Goal: Task Accomplishment & Management: Use online tool/utility

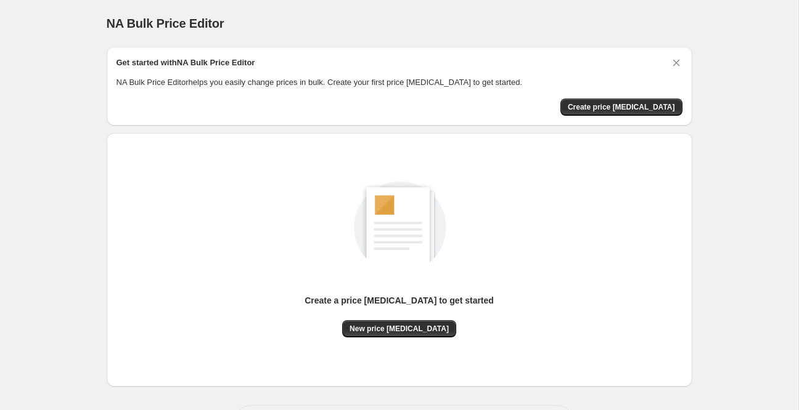
scroll to position [51, 0]
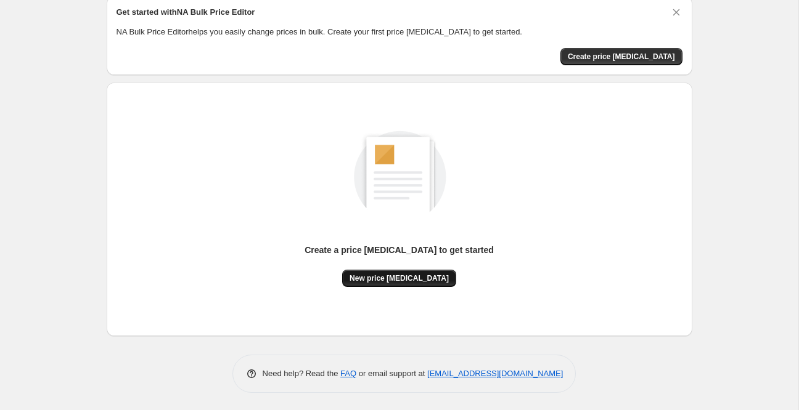
click at [412, 277] on span "New price [MEDICAL_DATA]" at bounding box center [398, 279] width 99 height 10
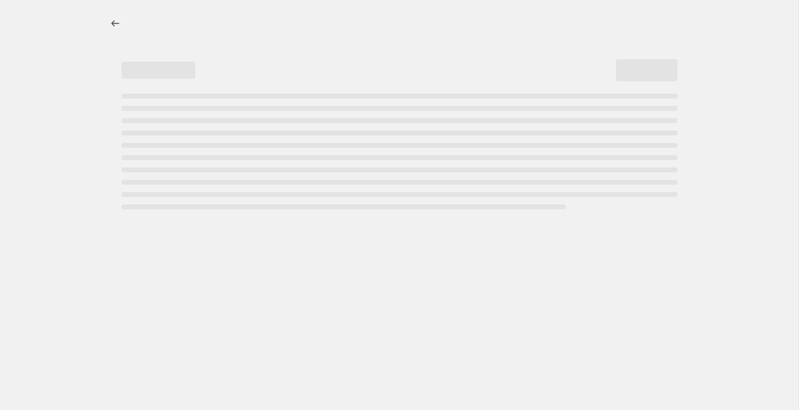
select select "percentage"
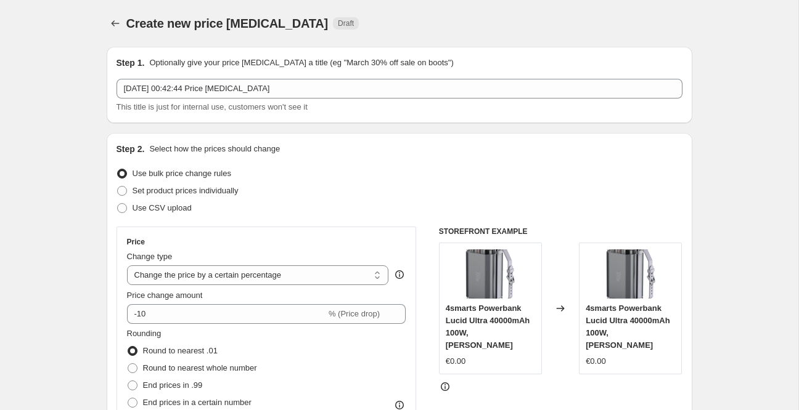
click at [112, 26] on icon "Price change jobs" at bounding box center [115, 23] width 12 height 12
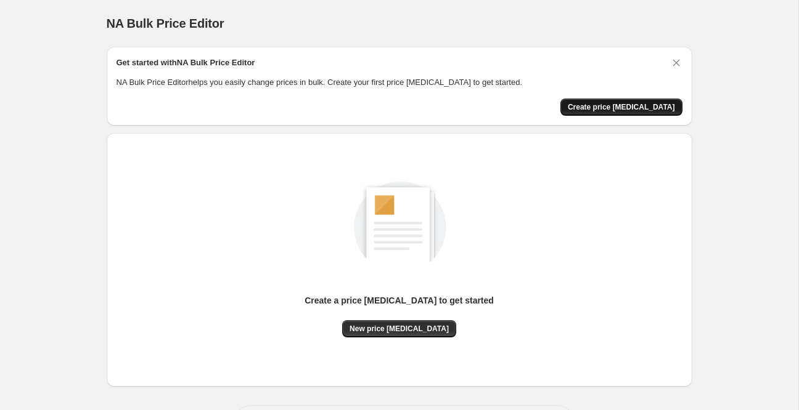
click at [640, 105] on span "Create price [MEDICAL_DATA]" at bounding box center [620, 107] width 107 height 10
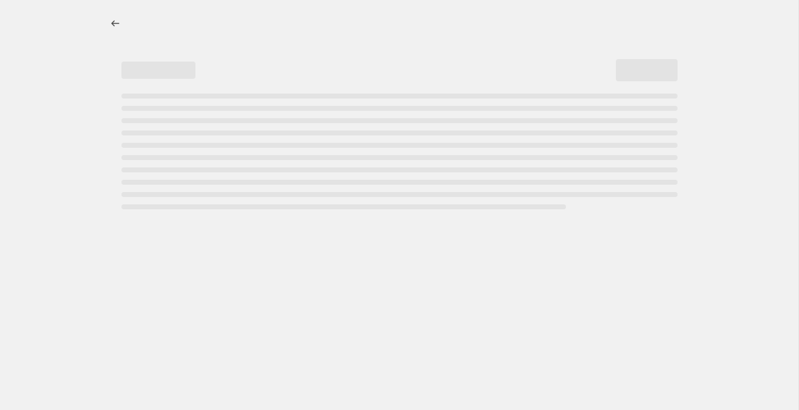
select select "percentage"
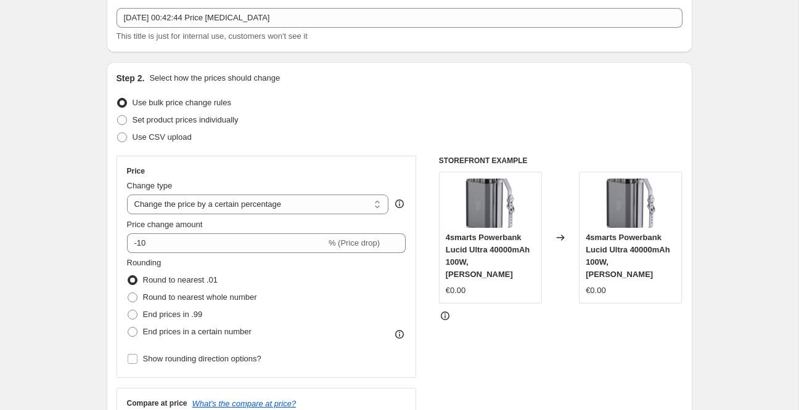
scroll to position [108, 0]
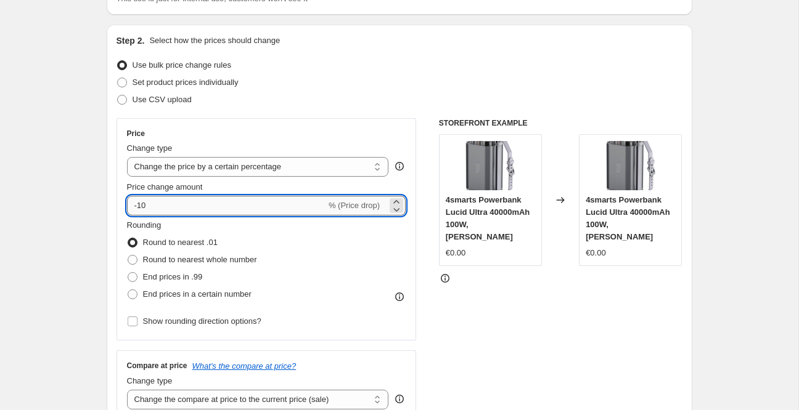
click at [250, 197] on input "-10" at bounding box center [226, 206] width 199 height 20
type input "-1"
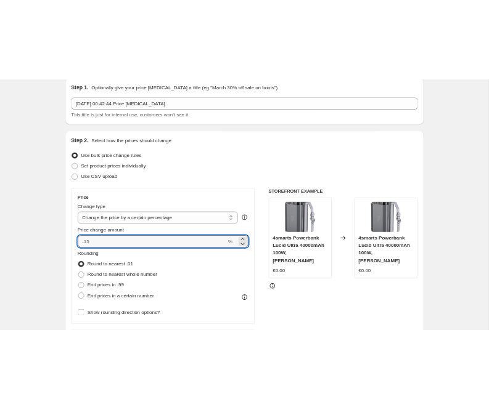
scroll to position [0, 0]
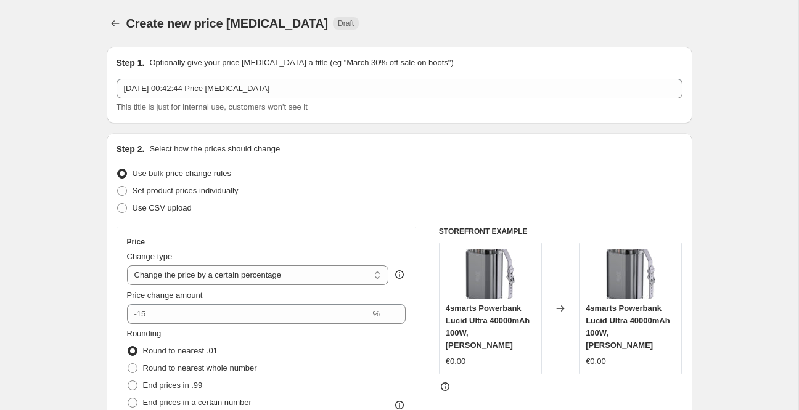
type input "0"
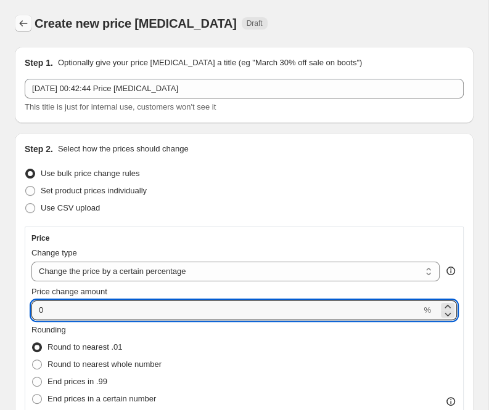
click at [22, 26] on icon "Price change jobs" at bounding box center [23, 23] width 12 height 12
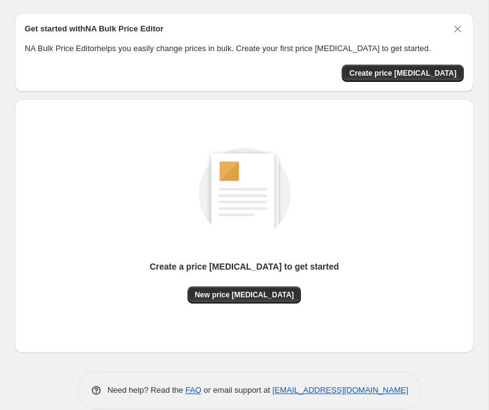
scroll to position [51, 0]
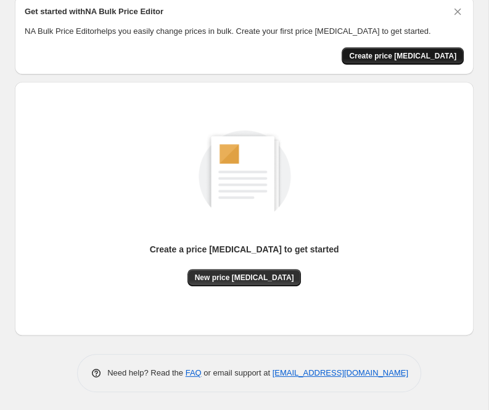
click at [413, 51] on button "Create price [MEDICAL_DATA]" at bounding box center [402, 55] width 122 height 17
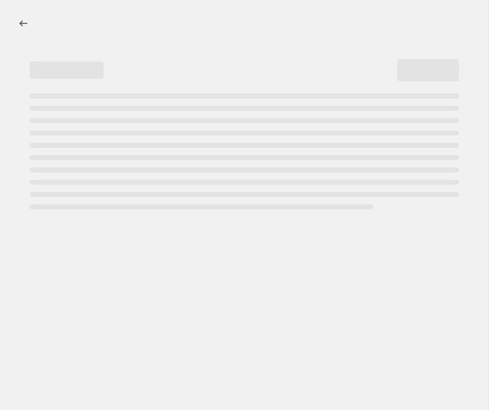
select select "percentage"
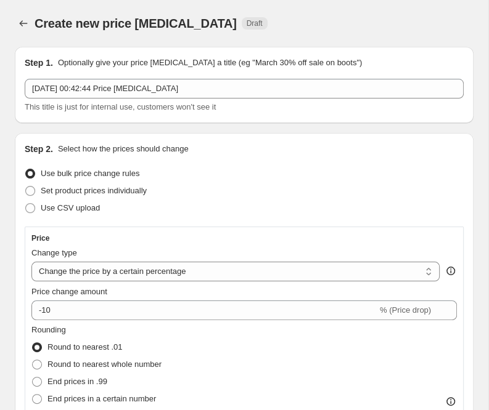
click at [15, 28] on div at bounding box center [25, 23] width 20 height 17
click at [30, 24] on button "Price change jobs" at bounding box center [23, 23] width 17 height 17
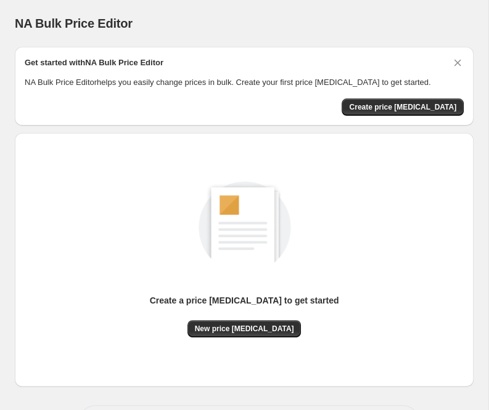
click at [425, 100] on button "Create price [MEDICAL_DATA]" at bounding box center [402, 107] width 122 height 17
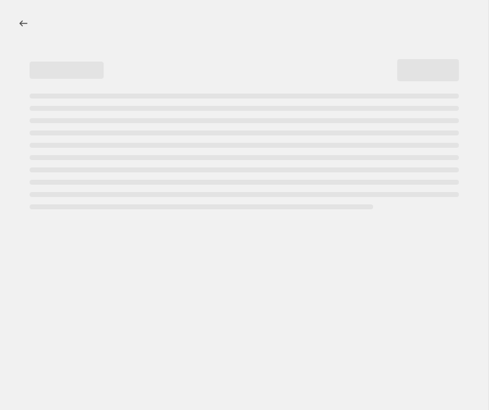
select select "percentage"
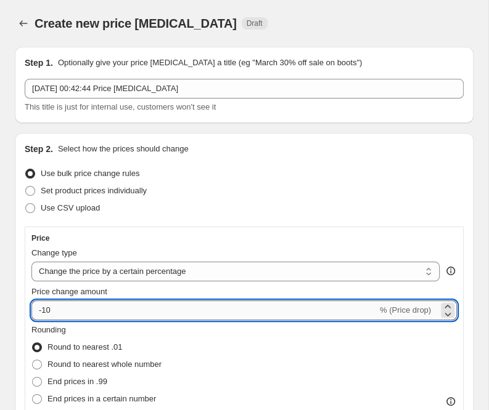
click at [94, 319] on input "-10" at bounding box center [204, 311] width 346 height 20
type input "-1"
type input "-30"
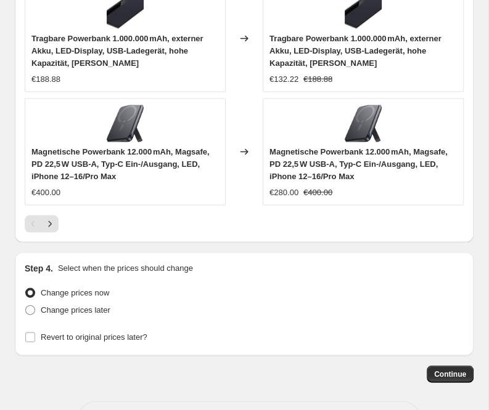
scroll to position [1280, 0]
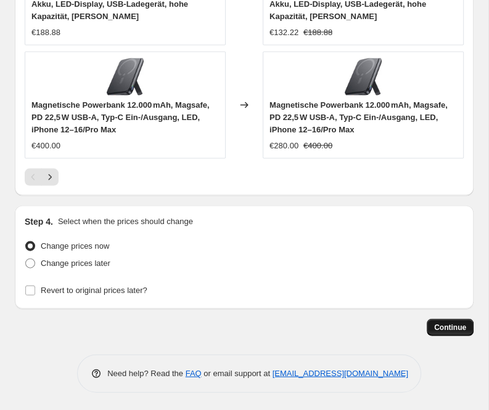
click at [435, 327] on button "Continue" at bounding box center [449, 327] width 47 height 17
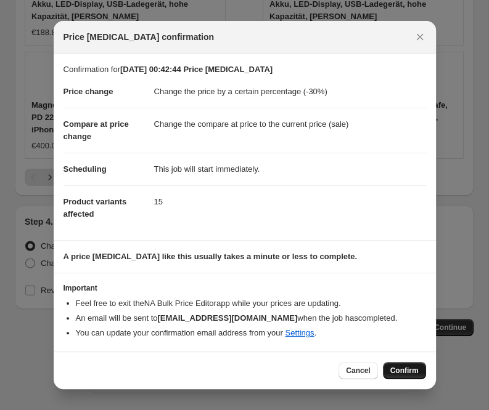
click at [406, 374] on span "Confirm" at bounding box center [404, 371] width 28 height 10
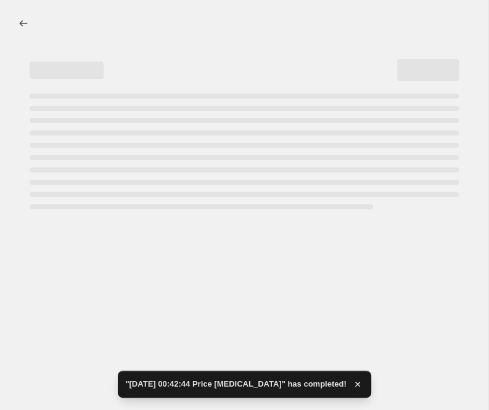
select select "percentage"
